Goal: Information Seeking & Learning: Learn about a topic

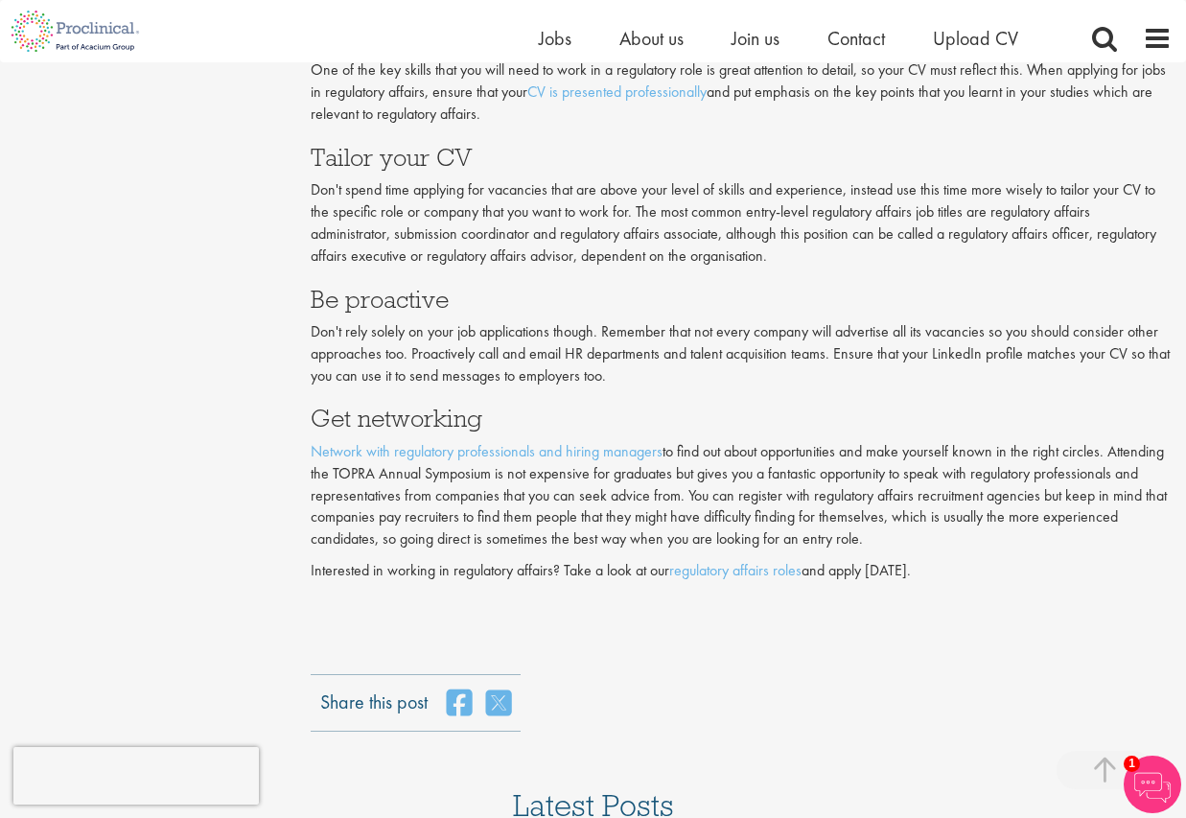
scroll to position [4211, 0]
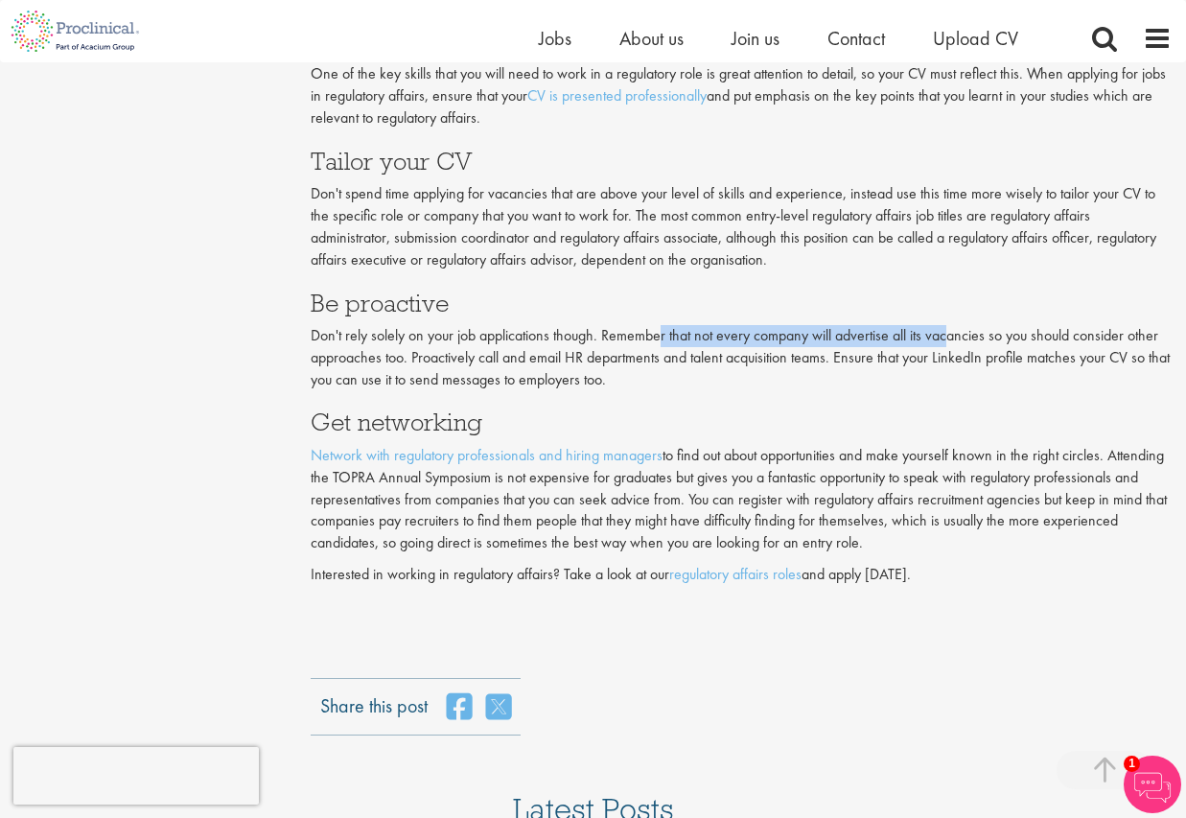
drag, startPoint x: 795, startPoint y: 304, endPoint x: 953, endPoint y: 304, distance: 158.1
click at [953, 325] on p "Don't rely solely on your job applications though. Remember that not every comp…" at bounding box center [741, 358] width 861 height 66
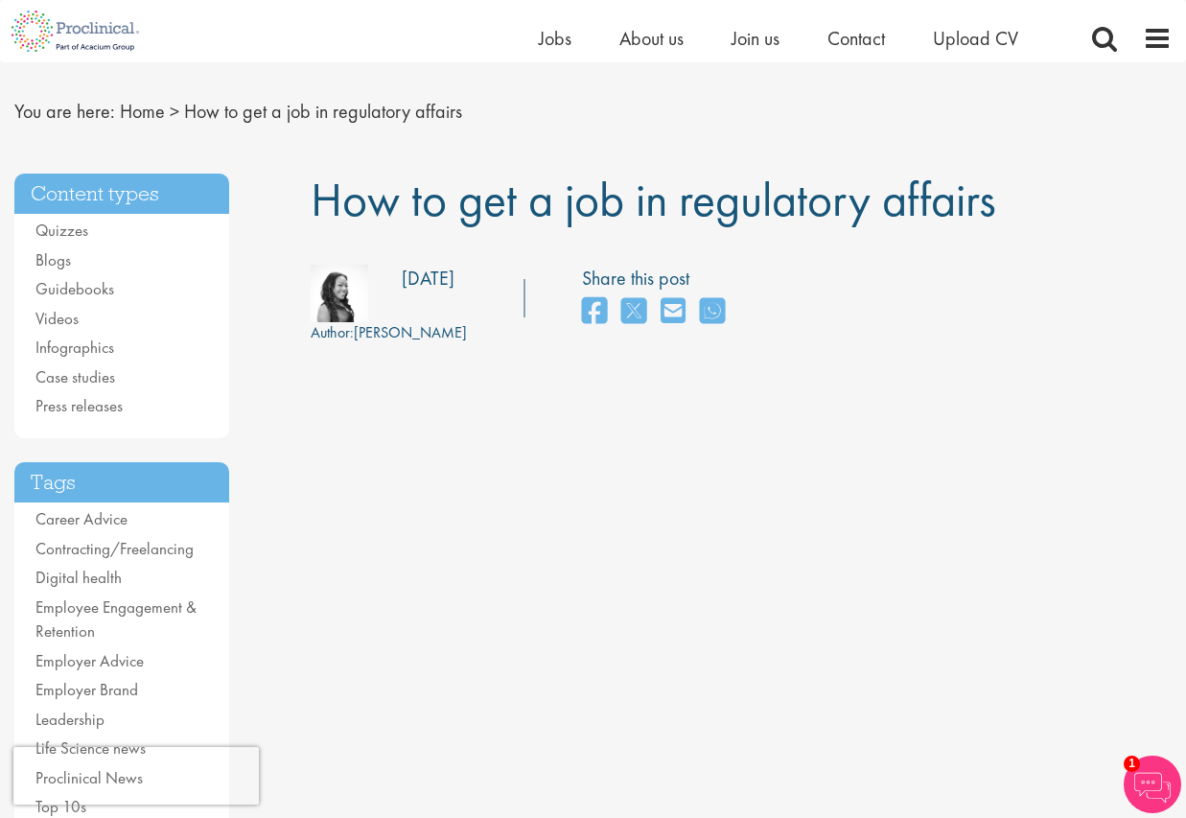
scroll to position [0, 0]
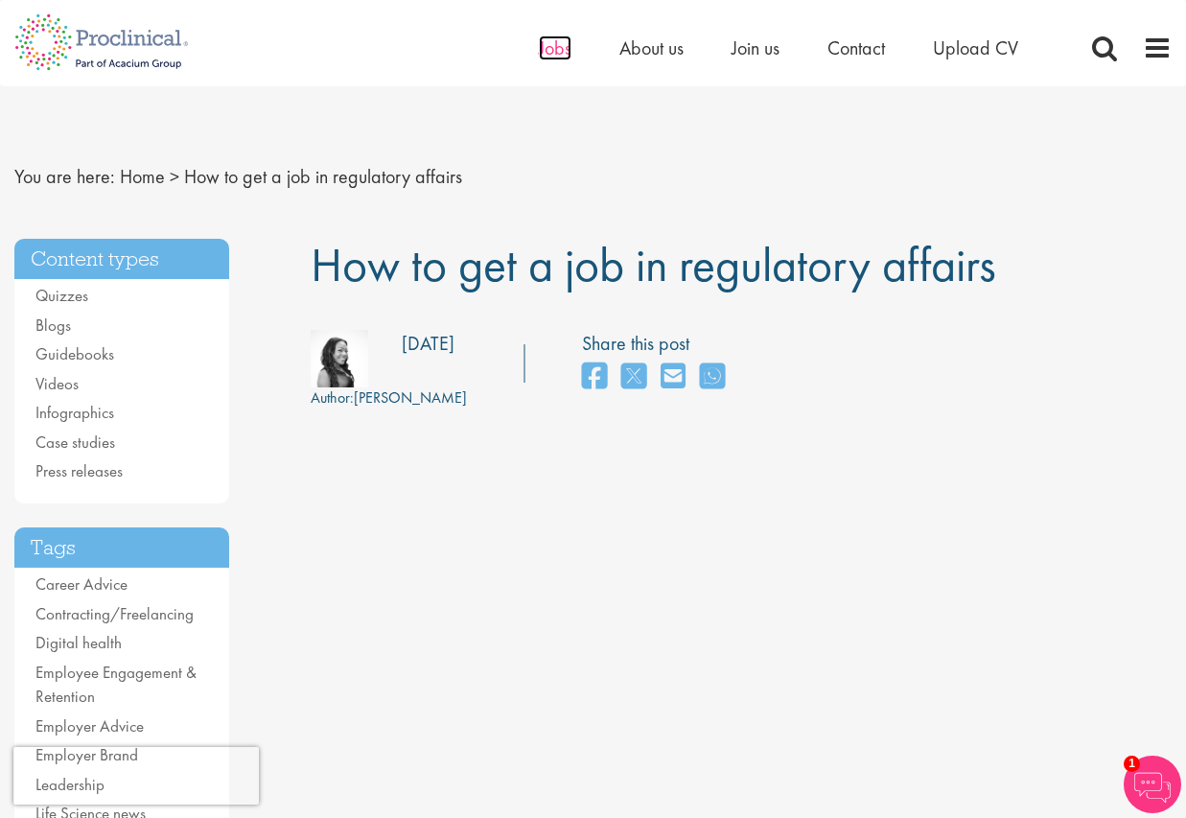
click at [557, 52] on span "Jobs" at bounding box center [555, 47] width 33 height 25
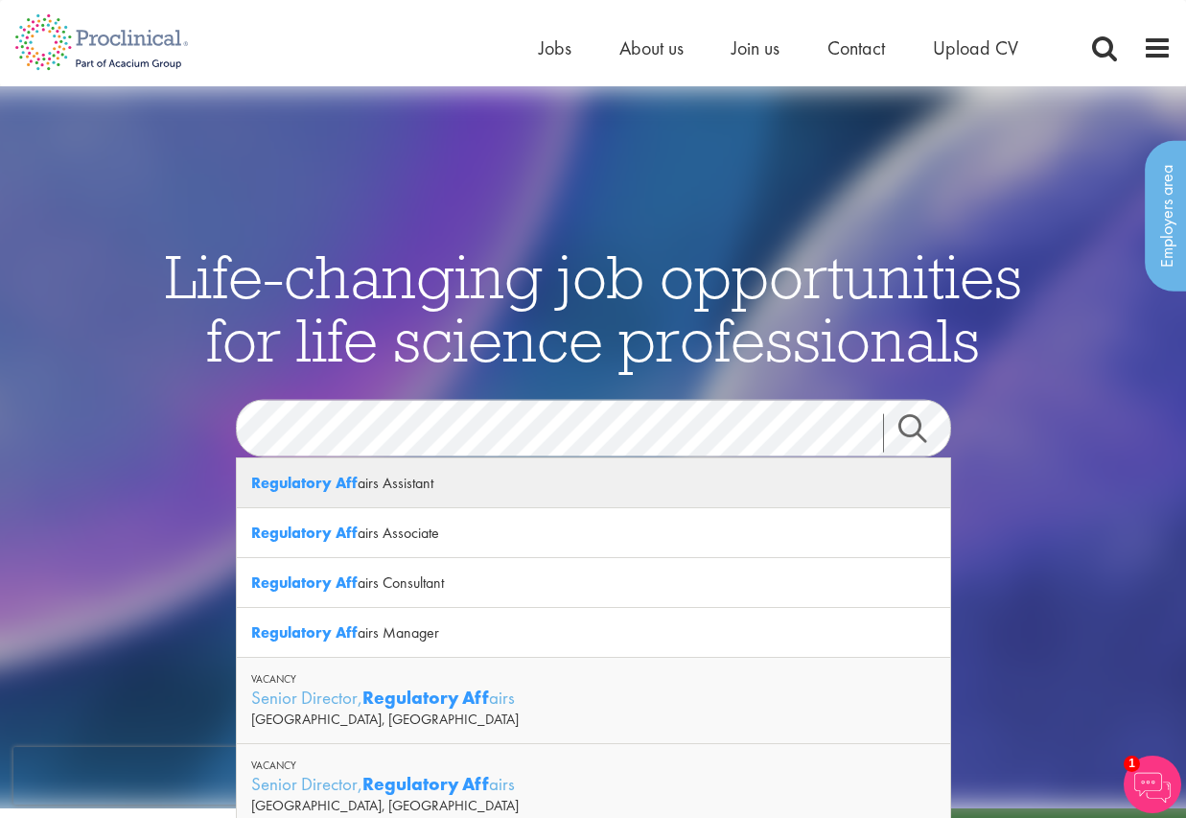
click at [426, 488] on div "Regulatory Aff airs Assistant" at bounding box center [593, 483] width 713 height 50
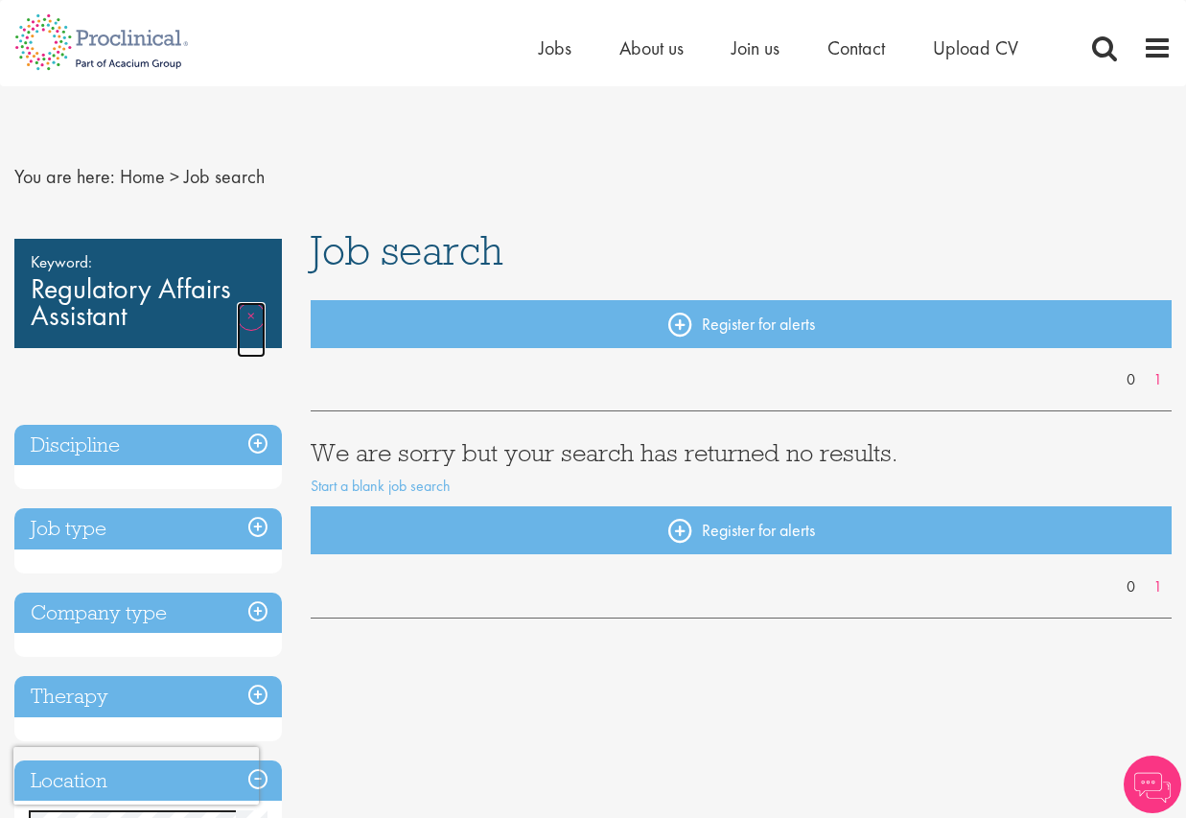
click at [254, 317] on link "Remove" at bounding box center [251, 330] width 29 height 56
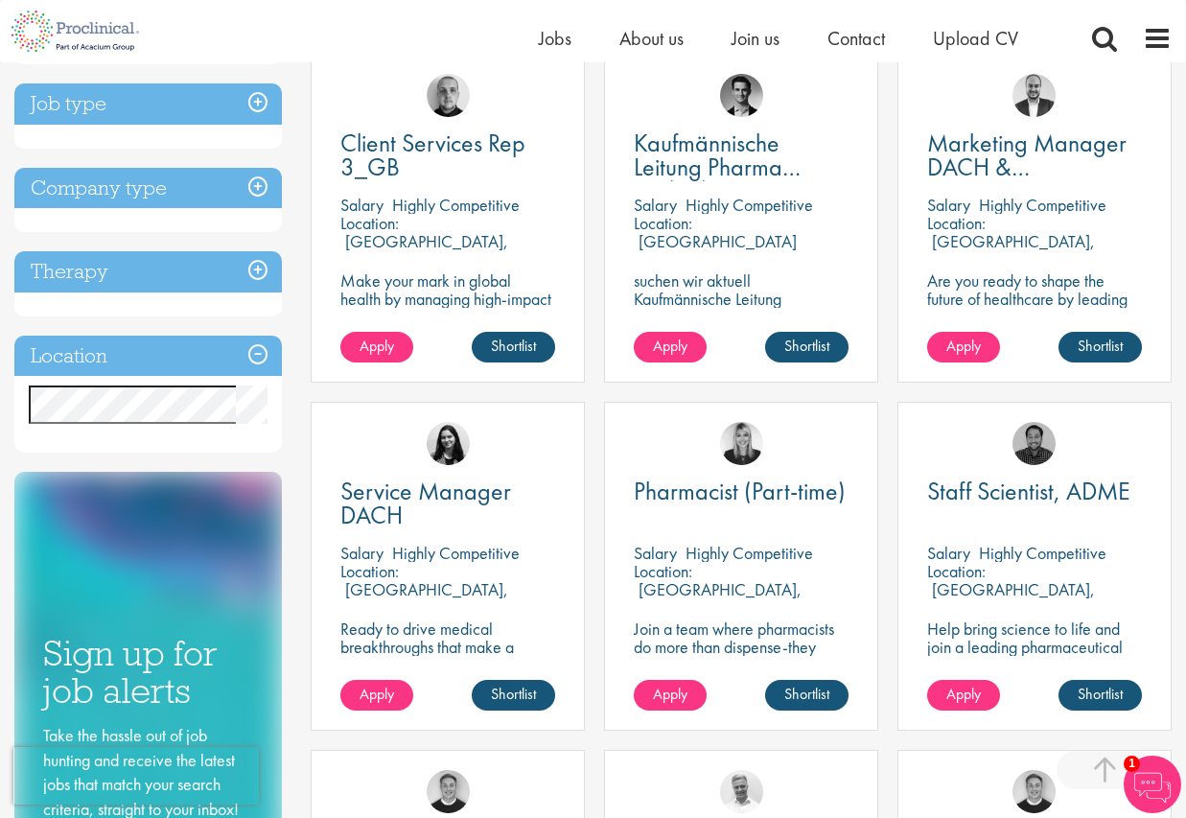
scroll to position [767, 0]
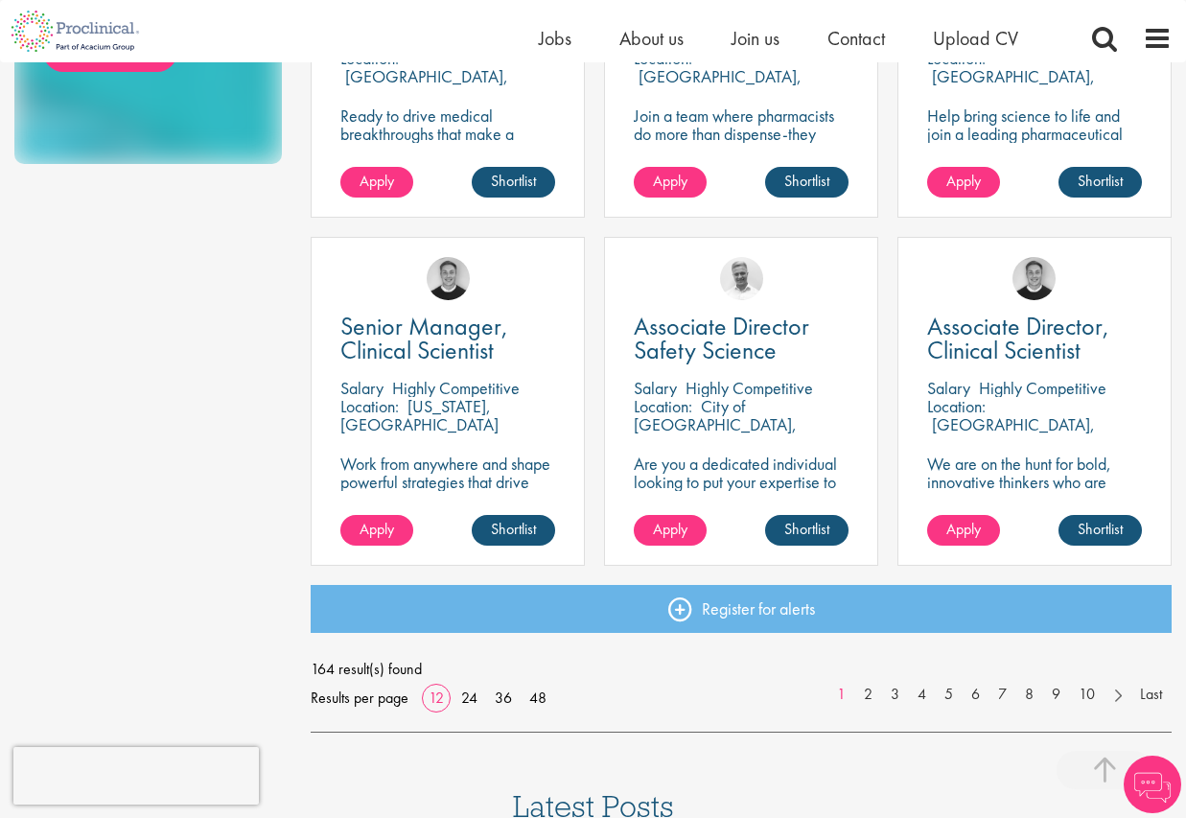
scroll to position [1279, 0]
